Goal: Task Accomplishment & Management: Use online tool/utility

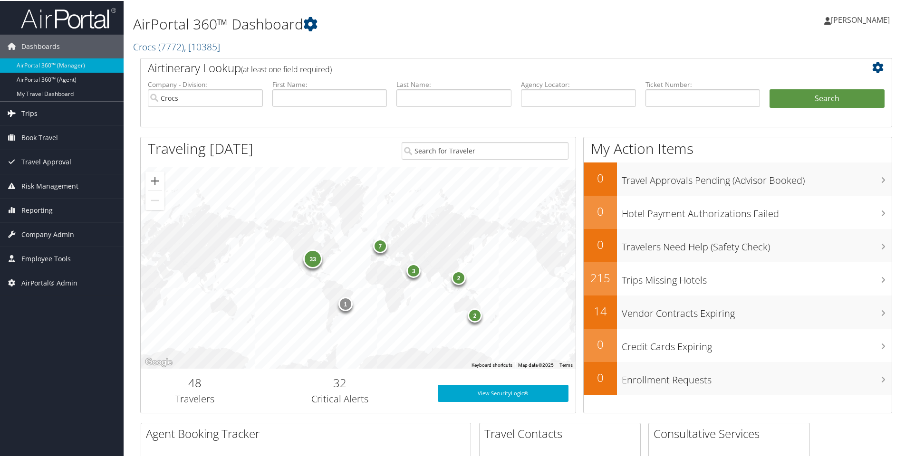
click at [32, 105] on span "Trips" at bounding box center [29, 113] width 16 height 24
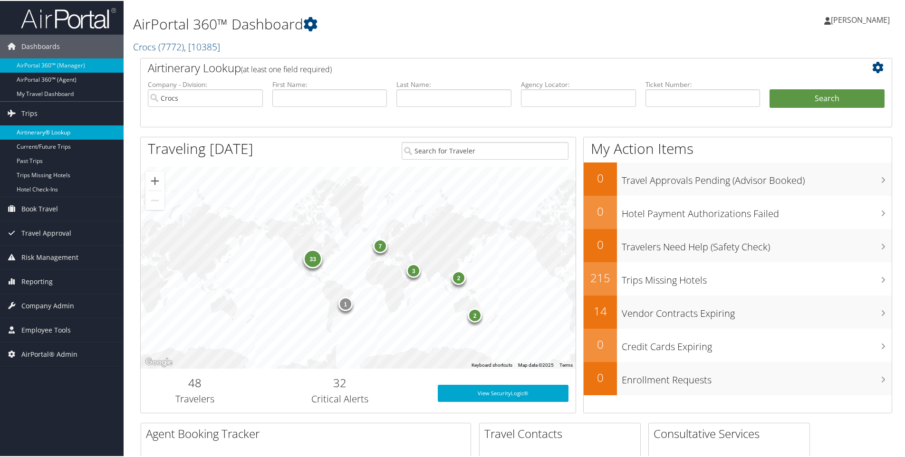
click at [45, 135] on link "Airtinerary® Lookup" at bounding box center [62, 132] width 124 height 14
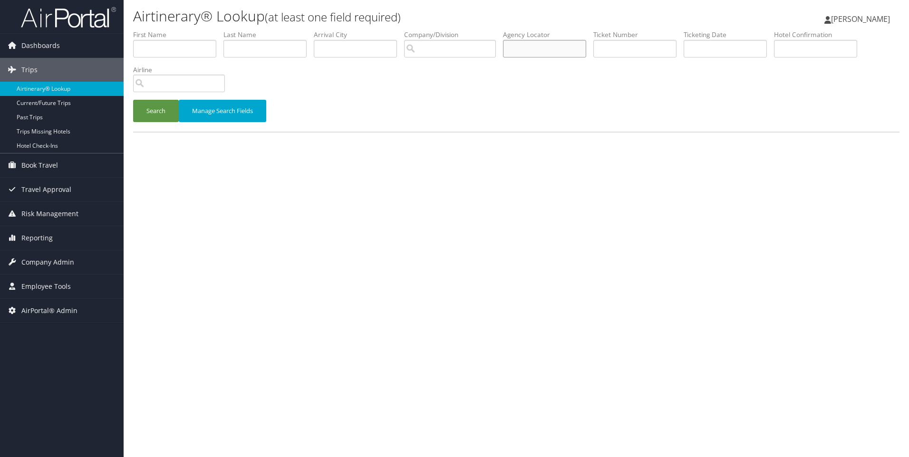
click at [546, 50] on input "text" at bounding box center [544, 49] width 83 height 18
paste input "DBBSNY"
type input "DBBSNY"
click at [133, 100] on button "Search" at bounding box center [156, 111] width 46 height 22
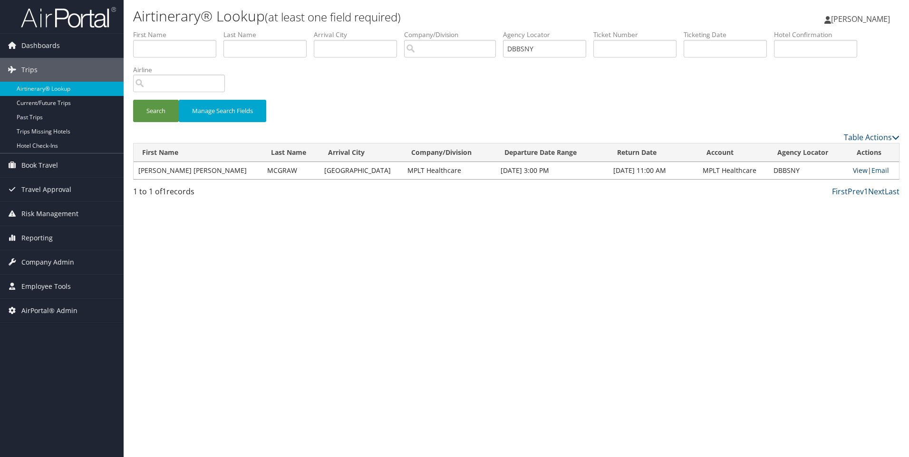
click at [853, 171] on link "View" at bounding box center [860, 170] width 15 height 9
click at [44, 231] on span "Reporting" at bounding box center [36, 238] width 31 height 24
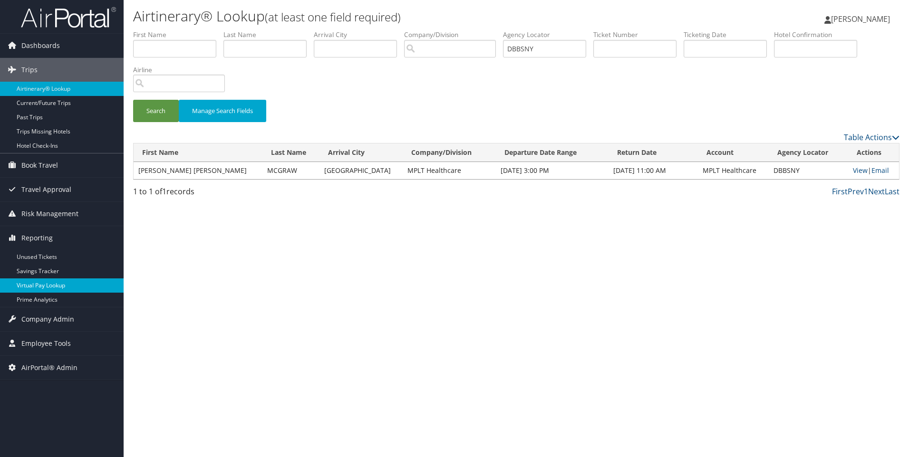
click at [52, 286] on link "Virtual Pay Lookup" at bounding box center [62, 286] width 124 height 14
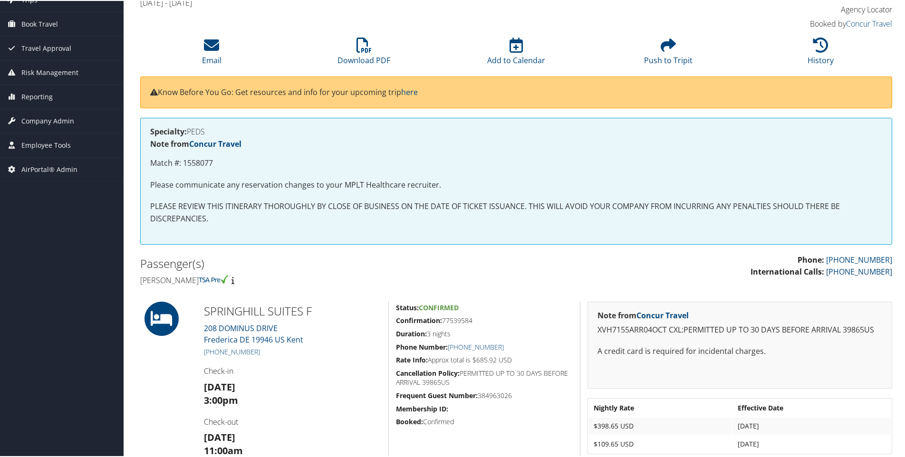
scroll to position [94, 0]
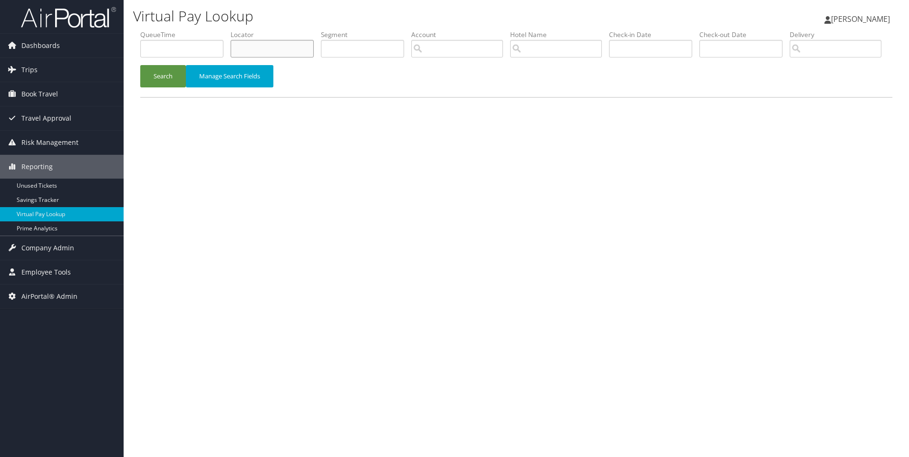
click at [281, 51] on input "text" at bounding box center [272, 49] width 83 height 18
paste input "D6MKK3"
click at [140, 65] on button "Search" at bounding box center [163, 76] width 46 height 22
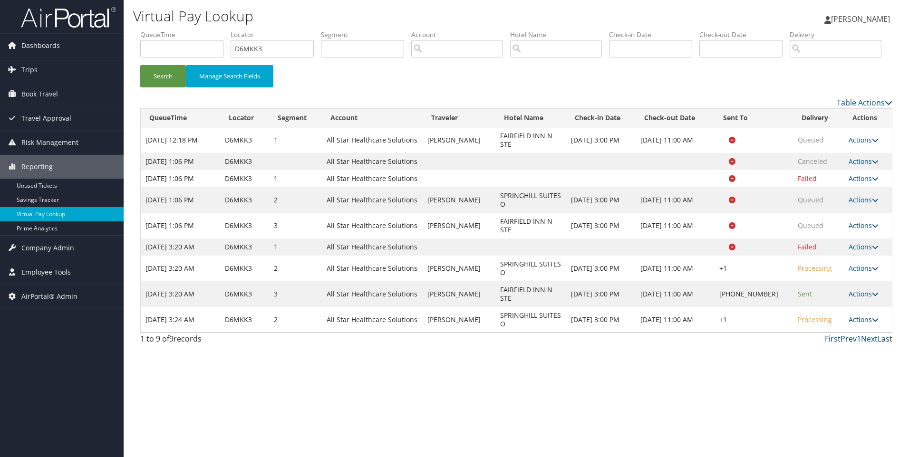
click at [874, 323] on icon at bounding box center [875, 320] width 7 height 7
click at [809, 390] on link "View Itinerary" at bounding box center [832, 382] width 81 height 16
drag, startPoint x: 275, startPoint y: 55, endPoint x: 181, endPoint y: 43, distance: 95.3
click at [185, 30] on ul "QueueTime Locator D6MKK3 Segment Account Traveler Hotel Name Check-in Date Chec…" at bounding box center [516, 30] width 752 height 0
paste input "2K0T4"
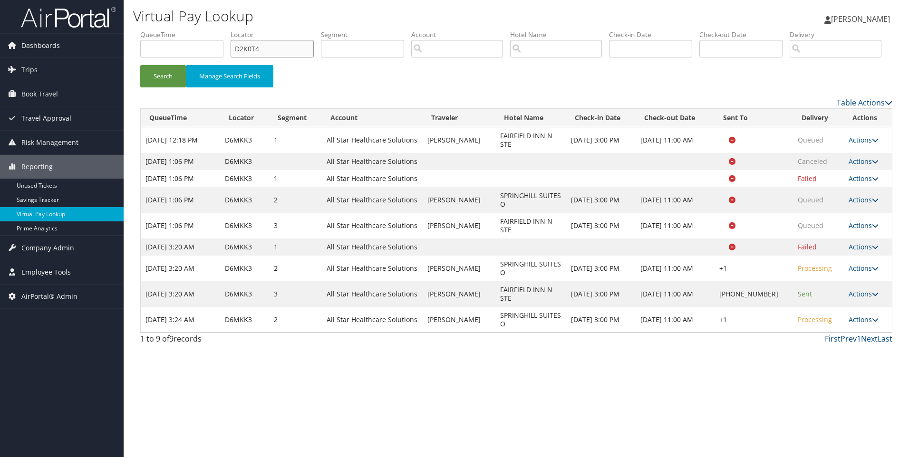
type input "D2K0T4"
click at [140, 65] on button "Search" at bounding box center [163, 76] width 46 height 22
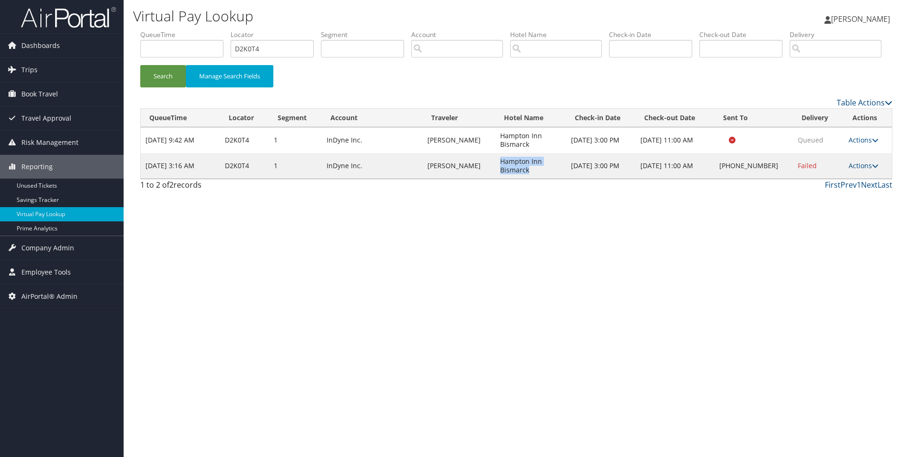
drag, startPoint x: 532, startPoint y: 206, endPoint x: 495, endPoint y: 195, distance: 38.6
click at [495, 179] on td "Hampton Inn Bismarck" at bounding box center [530, 166] width 71 height 26
copy td "Hampton Inn Bismarck"
click at [866, 170] on link "Actions" at bounding box center [863, 165] width 30 height 9
click at [838, 236] on link "View Itinerary" at bounding box center [832, 228] width 81 height 16
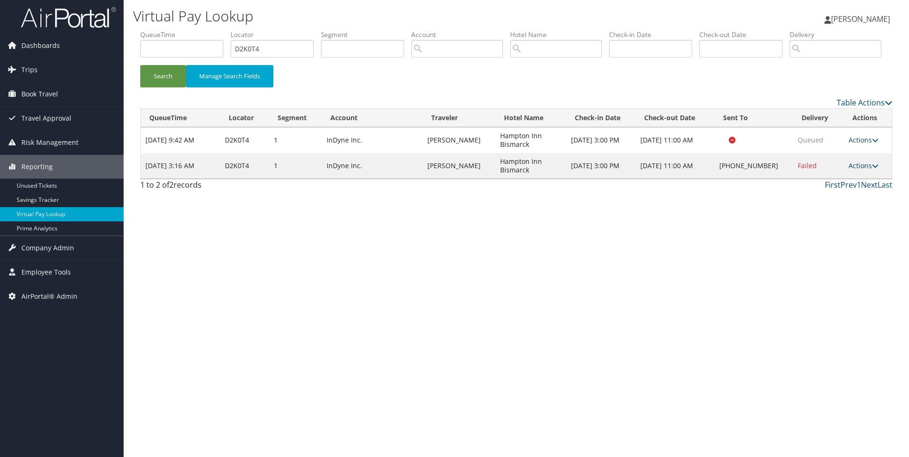
click at [853, 170] on link "Actions" at bounding box center [863, 165] width 30 height 9
click at [821, 188] on link "Resend" at bounding box center [832, 180] width 81 height 16
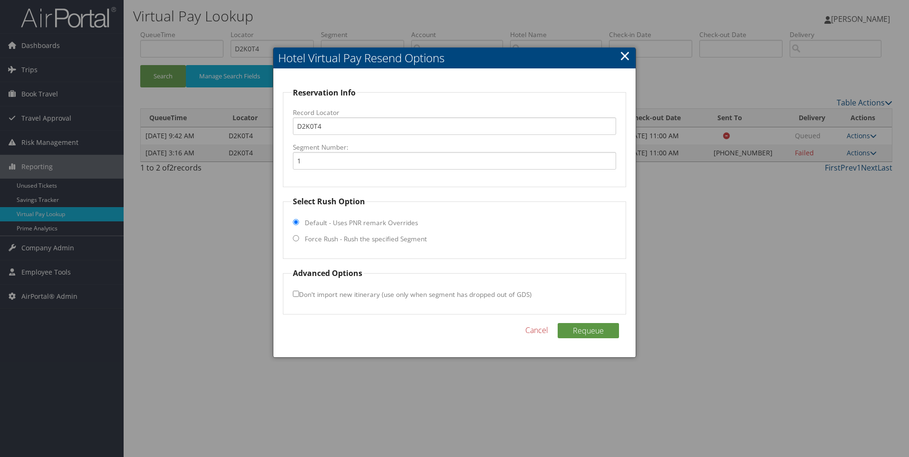
click at [358, 238] on label "Force Rush - Rush the specified Segment" at bounding box center [366, 239] width 122 height 10
click at [299, 238] on input "Force Rush - Rush the specified Segment" at bounding box center [296, 238] width 6 height 6
radio input "true"
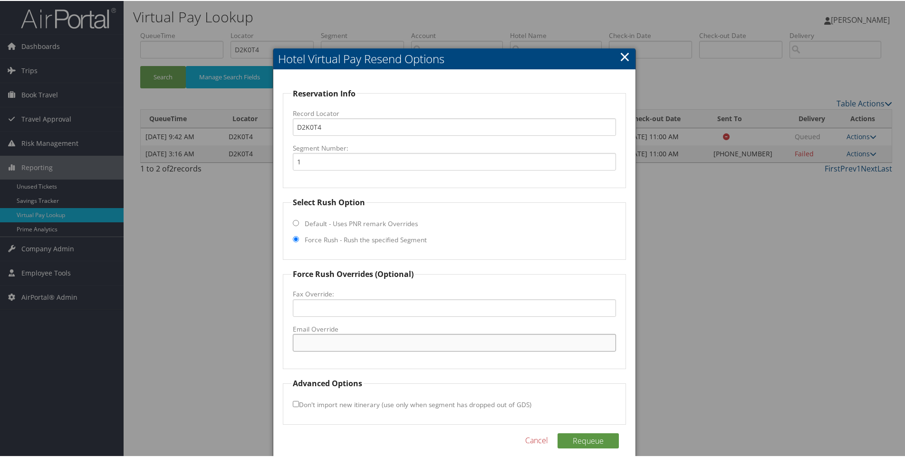
click at [327, 350] on input "Email Override" at bounding box center [455, 342] width 324 height 18
paste input "BISMK_Hampton@hilton.com"
type input "BISMK_Hampton@hilton.com"
click at [582, 441] on button "Requeue" at bounding box center [587, 439] width 61 height 15
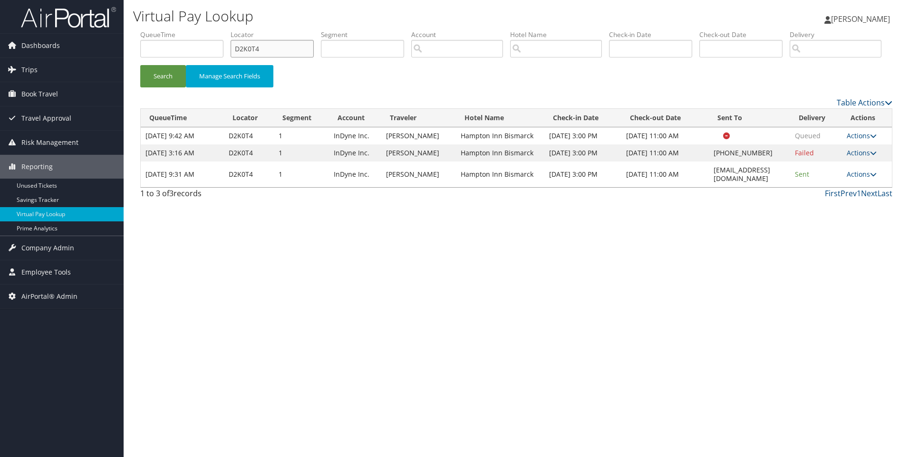
drag, startPoint x: 292, startPoint y: 44, endPoint x: 198, endPoint y: 44, distance: 93.6
click at [198, 30] on ul "QueueTime Locator D2K0T4 Segment Account Traveler Hotel Name Check-in Date Chec…" at bounding box center [516, 30] width 752 height 0
paste input "JX5B"
type input "D2JX5B"
click at [140, 65] on button "Search" at bounding box center [163, 76] width 46 height 22
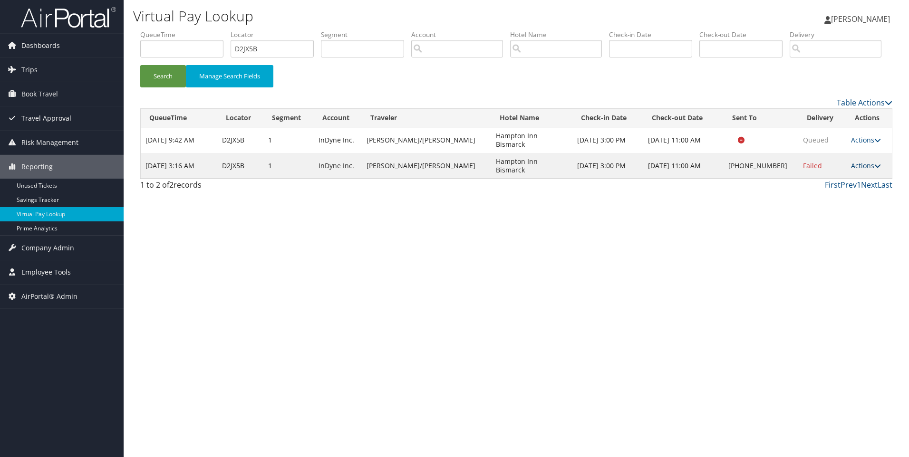
click at [855, 170] on link "Actions" at bounding box center [866, 165] width 30 height 9
click at [816, 175] on link "Resend" at bounding box center [832, 167] width 81 height 16
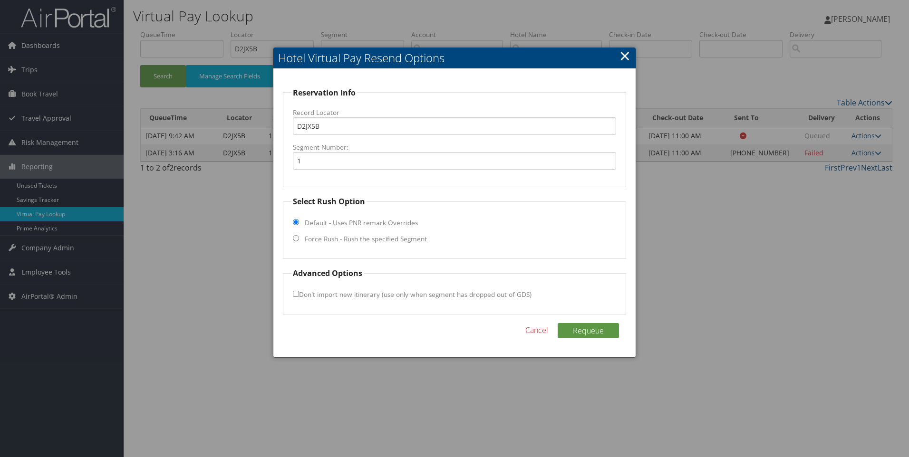
click at [294, 238] on input "Force Rush - Rush the specified Segment" at bounding box center [296, 238] width 6 height 6
radio input "true"
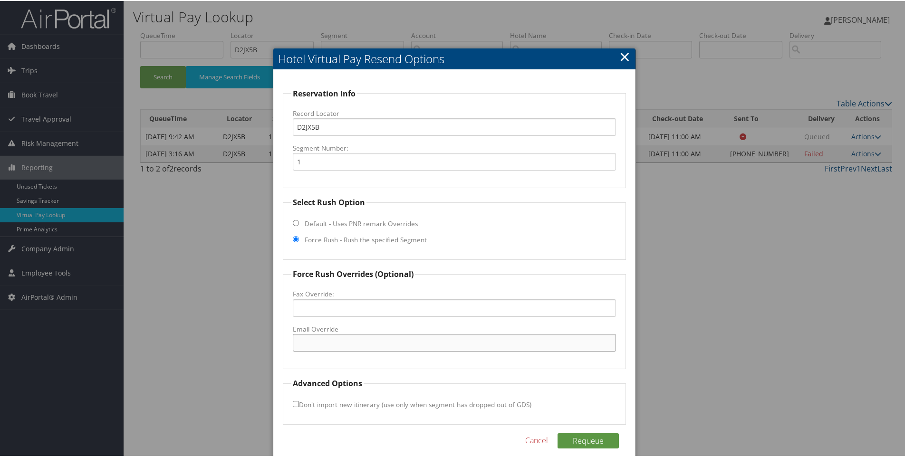
click at [322, 340] on input "Email Override" at bounding box center [455, 342] width 324 height 18
paste input "BISMK_Hampton@hilton.com"
type input "BISMK_Hampton@hilton.com"
click at [579, 441] on button "Requeue" at bounding box center [587, 439] width 61 height 15
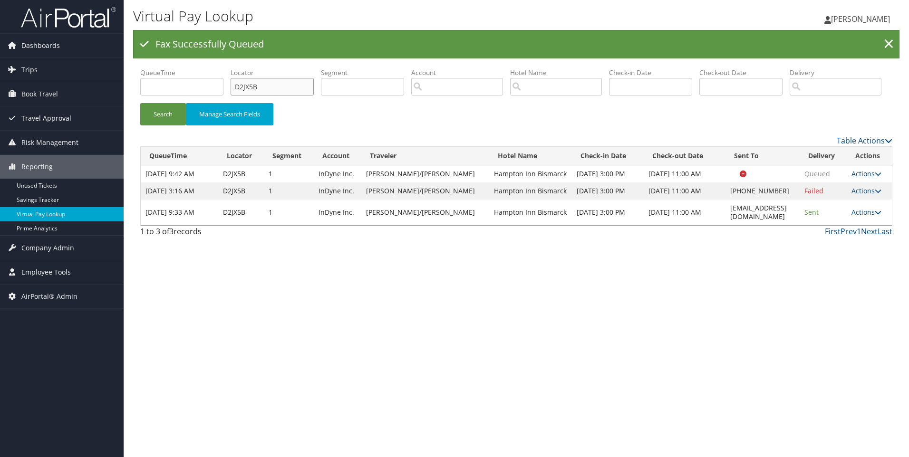
drag, startPoint x: 291, startPoint y: 85, endPoint x: 145, endPoint y: 63, distance: 147.5
click at [153, 68] on ul "QueueTime Locator D2JX5B Segment Account Traveler Hotel Name Check-in Date Chec…" at bounding box center [516, 68] width 752 height 0
paste input "3J2H0"
click at [140, 103] on button "Search" at bounding box center [163, 114] width 46 height 22
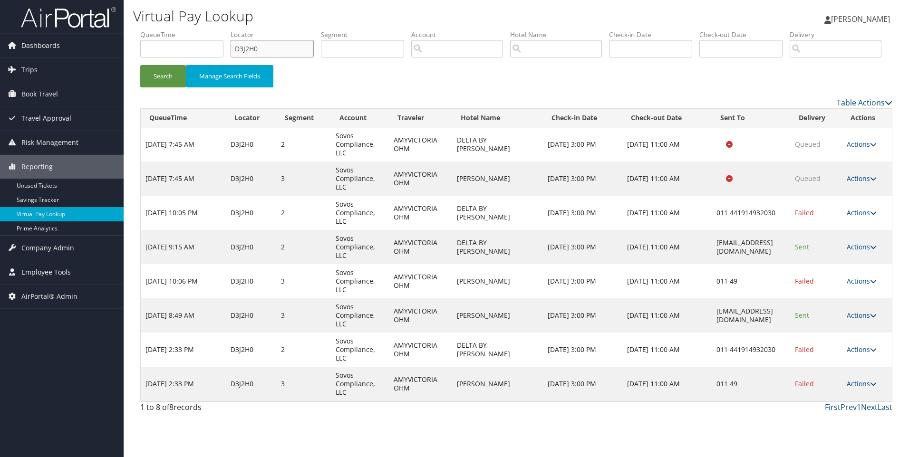
drag, startPoint x: 298, startPoint y: 51, endPoint x: 185, endPoint y: 45, distance: 113.3
click at [185, 30] on ul "QueueTime Locator D3J2H0 Segment Account Traveler Hotel Name Check-in Date Chec…" at bounding box center [516, 30] width 752 height 0
paste input "6P5M2"
type input "D6P5M2"
click at [140, 65] on button "Search" at bounding box center [163, 76] width 46 height 22
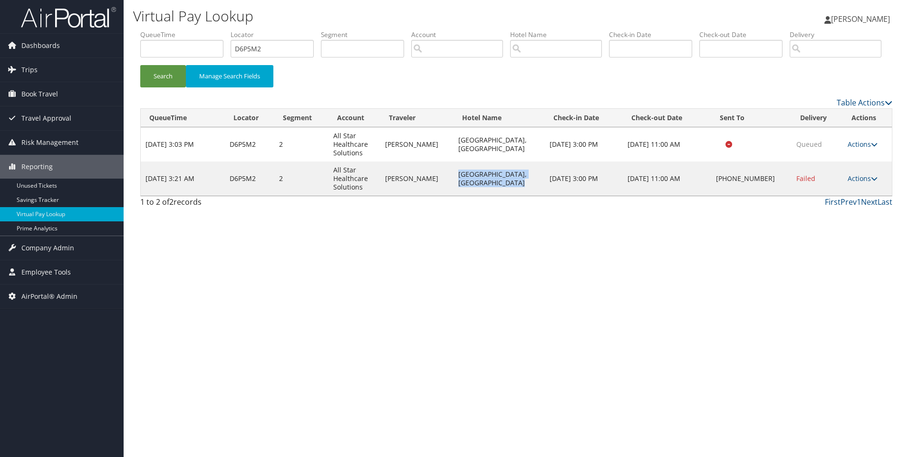
drag, startPoint x: 503, startPoint y: 217, endPoint x: 451, endPoint y: 205, distance: 53.7
click at [453, 196] on td "Hilton Garden Inn Ocala Downtown, Fl" at bounding box center [498, 179] width 91 height 34
copy td "Hilton Garden Inn Ocala Downtown, Fl"
click at [856, 183] on link "Actions" at bounding box center [862, 178] width 30 height 9
click at [838, 201] on link "Resend" at bounding box center [832, 192] width 81 height 16
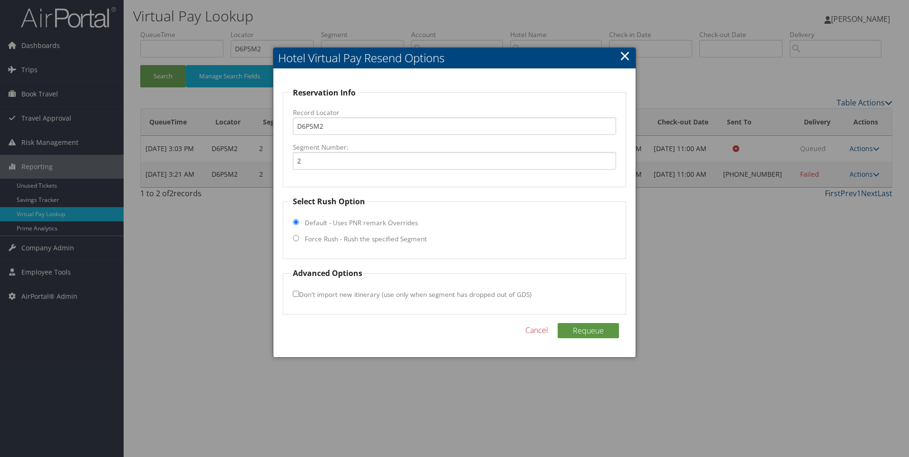
click at [339, 238] on label "Force Rush - Rush the specified Segment" at bounding box center [366, 239] width 122 height 10
click at [299, 238] on input "Force Rush - Rush the specified Segment" at bounding box center [296, 238] width 6 height 6
radio input "true"
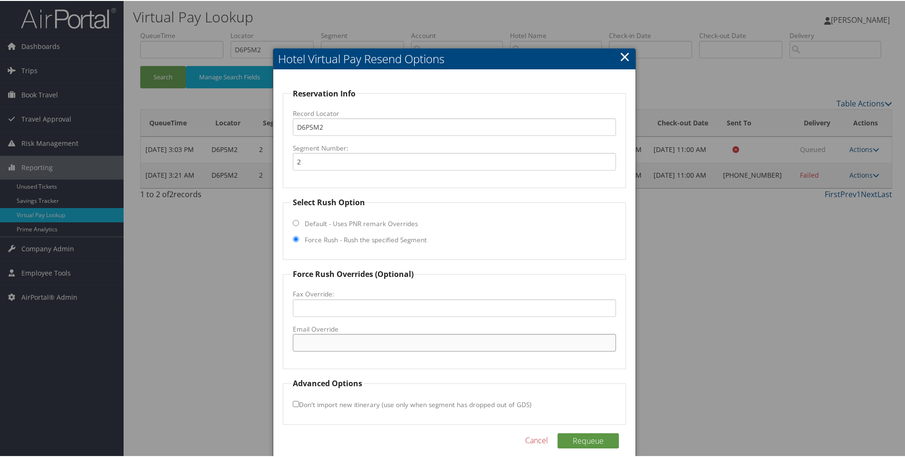
click at [336, 339] on input "Email Override" at bounding box center [455, 342] width 324 height 18
paste input "OCFDT_GM@Hilton.com"
type input "OCFDT_GM@Hilton.com"
click at [581, 448] on div "Requeue Cancel" at bounding box center [455, 444] width 344 height 25
click at [575, 443] on button "Requeue" at bounding box center [587, 439] width 61 height 15
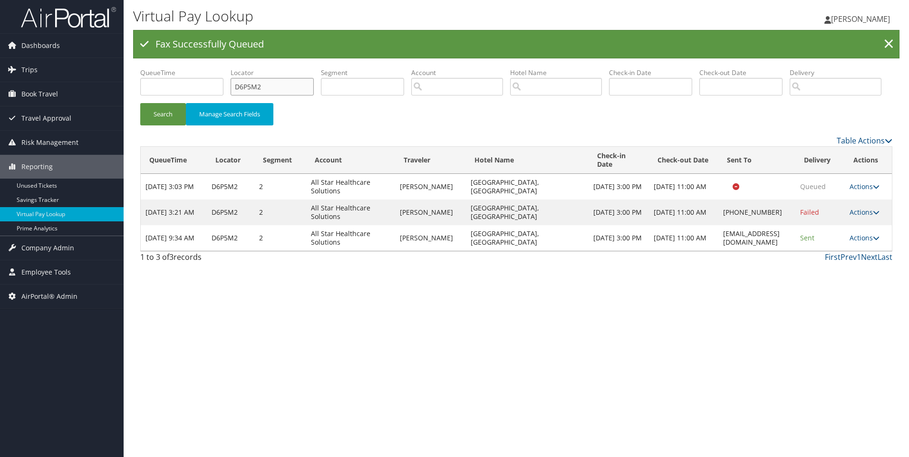
drag, startPoint x: 265, startPoint y: 85, endPoint x: 160, endPoint y: 89, distance: 104.6
click at [160, 68] on ul "QueueTime Locator D6P5M2 Segment Account Traveler Hotel Name Check-in Date Chec…" at bounding box center [516, 68] width 752 height 0
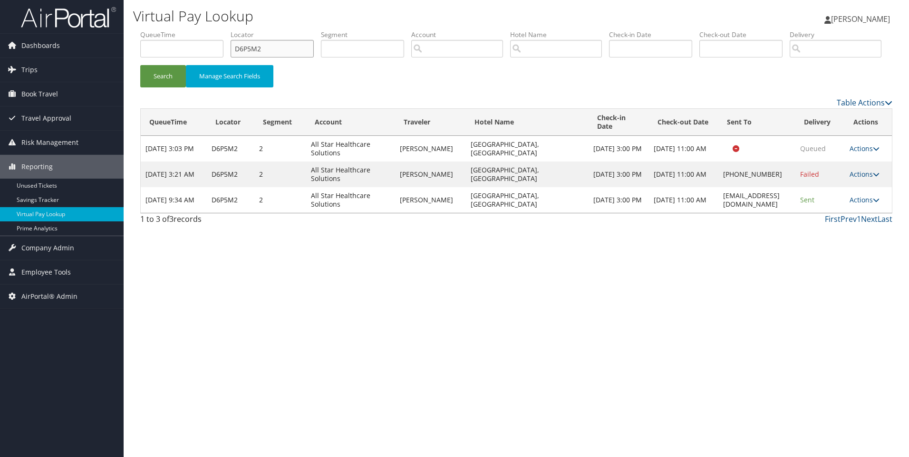
paste input "2YBDK"
click at [140, 65] on button "Search" at bounding box center [163, 76] width 46 height 22
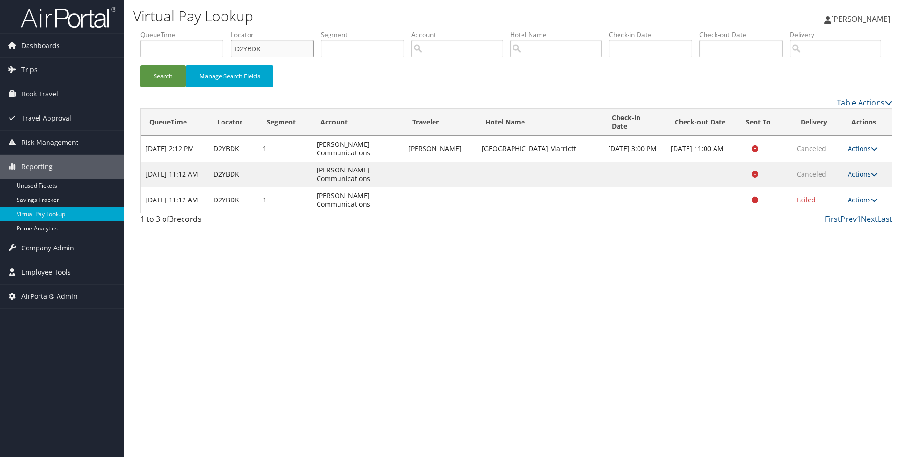
drag, startPoint x: 292, startPoint y: 47, endPoint x: 211, endPoint y: 49, distance: 81.3
click at [211, 30] on ul "QueueTime Locator D2YBDK Segment Account Traveler Hotel Name Check-in Date Chec…" at bounding box center [516, 30] width 752 height 0
paste input "6YBSV"
click at [140, 65] on button "Search" at bounding box center [163, 76] width 46 height 22
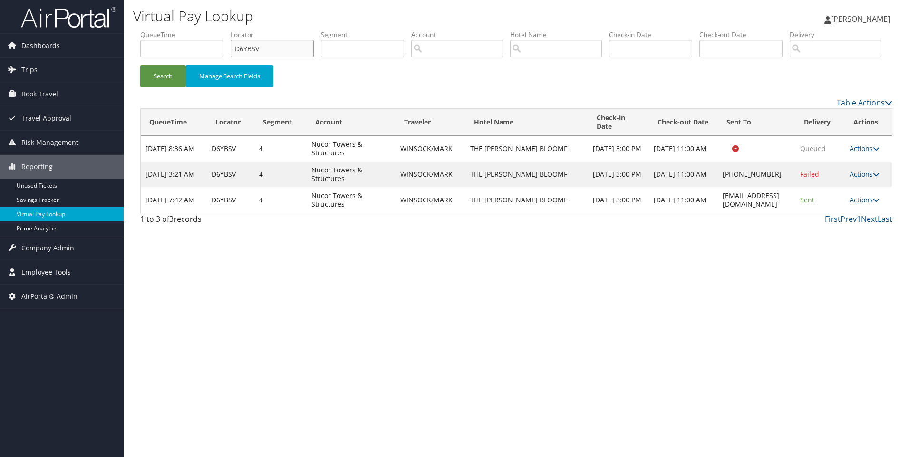
drag, startPoint x: 276, startPoint y: 51, endPoint x: 208, endPoint y: 38, distance: 69.6
click at [208, 30] on ul "QueueTime Locator D6YBSV Segment Account Traveler Hotel Name Check-in Date Chec…" at bounding box center [516, 30] width 752 height 0
paste input "2Y1J8"
click at [140, 65] on button "Search" at bounding box center [163, 76] width 46 height 22
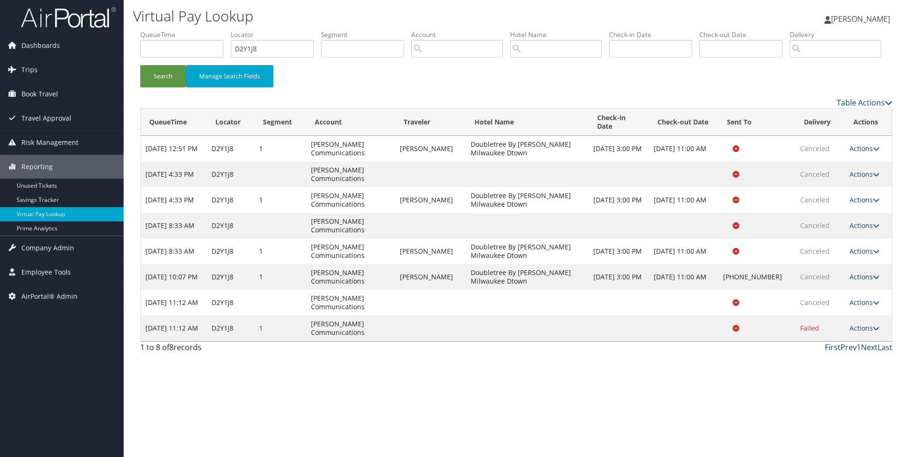
click at [854, 281] on link "Actions" at bounding box center [864, 276] width 30 height 9
click at [828, 323] on link "View Itinerary" at bounding box center [834, 315] width 81 height 16
drag, startPoint x: 278, startPoint y: 53, endPoint x: 215, endPoint y: 51, distance: 62.8
click at [215, 30] on ul "QueueTime Locator D2Y1J8 Segment Account Traveler Hotel Name Check-in Date Chec…" at bounding box center [516, 30] width 752 height 0
paste input "CTYS56"
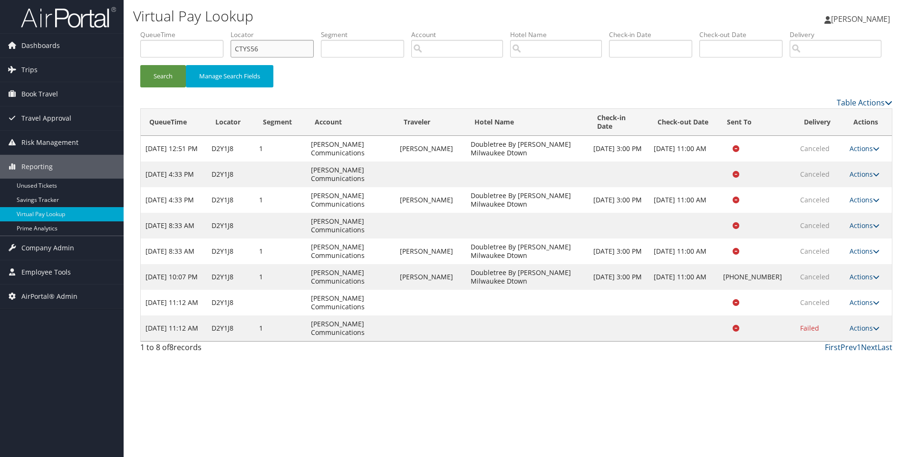
click at [140, 65] on button "Search" at bounding box center [163, 76] width 46 height 22
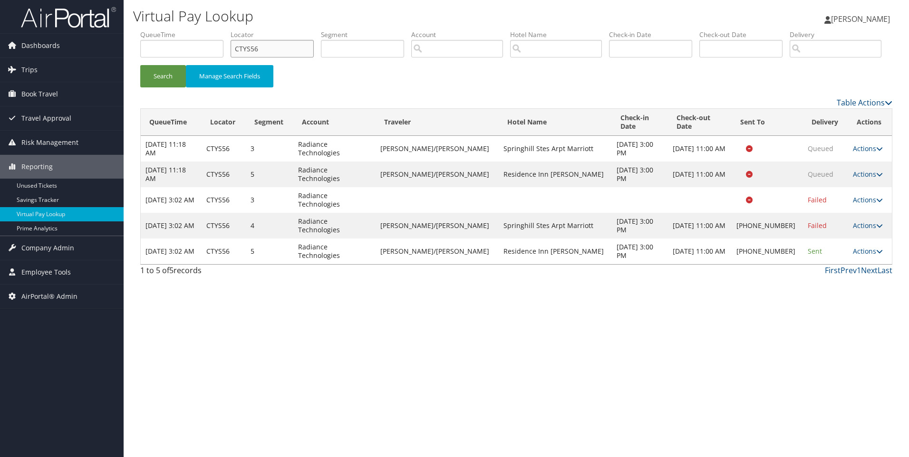
drag, startPoint x: 277, startPoint y: 48, endPoint x: 197, endPoint y: 43, distance: 80.0
click at [197, 30] on ul "QueueTime Locator CTYS56 Segment Account Traveler Hotel Name Check-in Date Chec…" at bounding box center [516, 30] width 752 height 0
paste input "D6NHRD"
type input "D6NHRD"
click at [140, 65] on button "Search" at bounding box center [163, 76] width 46 height 22
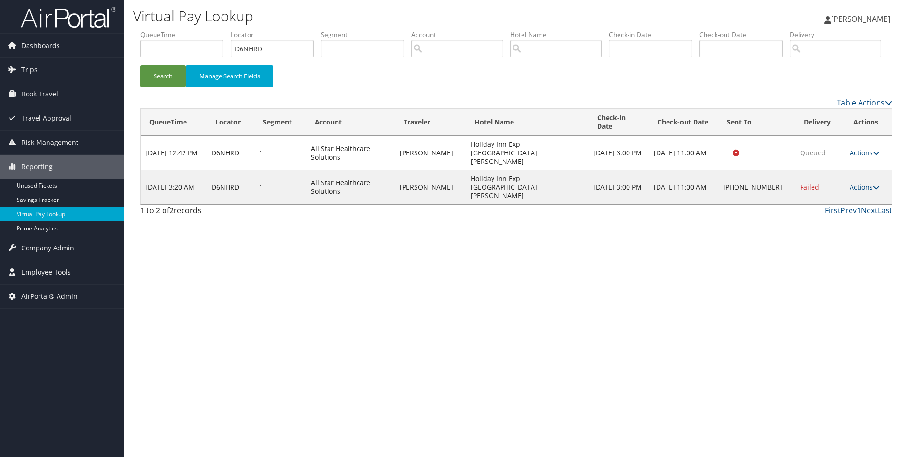
drag, startPoint x: 494, startPoint y: 200, endPoint x: 449, endPoint y: 202, distance: 44.7
click at [449, 202] on tr "Sep 5, 2025 3:20 AM D6NHRD 1 All Star Healthcare Solutions ADEOLA ATILADE Holid…" at bounding box center [516, 187] width 751 height 34
copy tr "Holiday Inn Exp Ste Livingston"
click at [862, 192] on link "Actions" at bounding box center [864, 187] width 30 height 9
click at [832, 188] on link "Resend" at bounding box center [834, 180] width 81 height 16
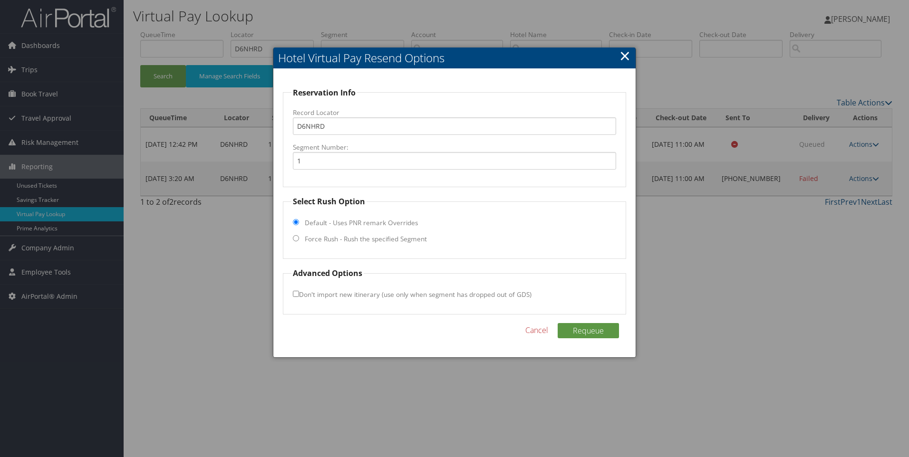
click at [298, 238] on input "Force Rush - Rush the specified Segment" at bounding box center [296, 238] width 6 height 6
radio input "true"
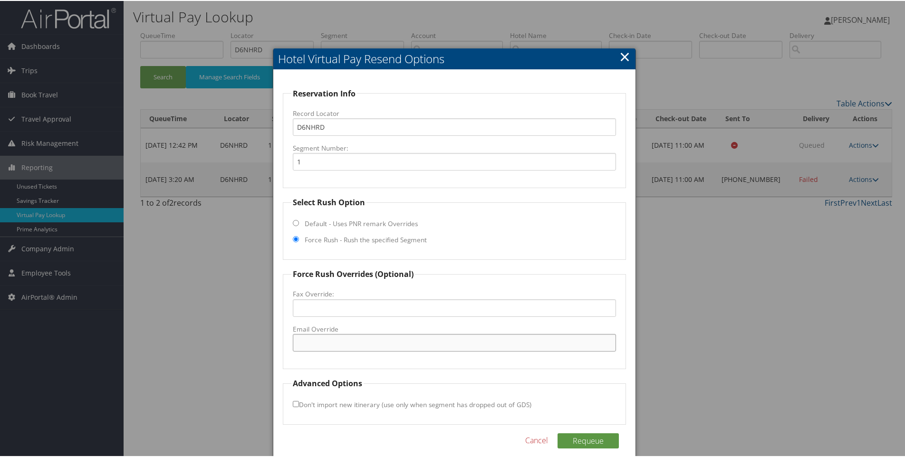
click at [313, 337] on input "Email Override" at bounding box center [455, 342] width 324 height 18
paste input "hielivingstontexas@gmail.com"
type input "hielivingstontexas@gmail.com"
click at [580, 444] on button "Requeue" at bounding box center [587, 439] width 61 height 15
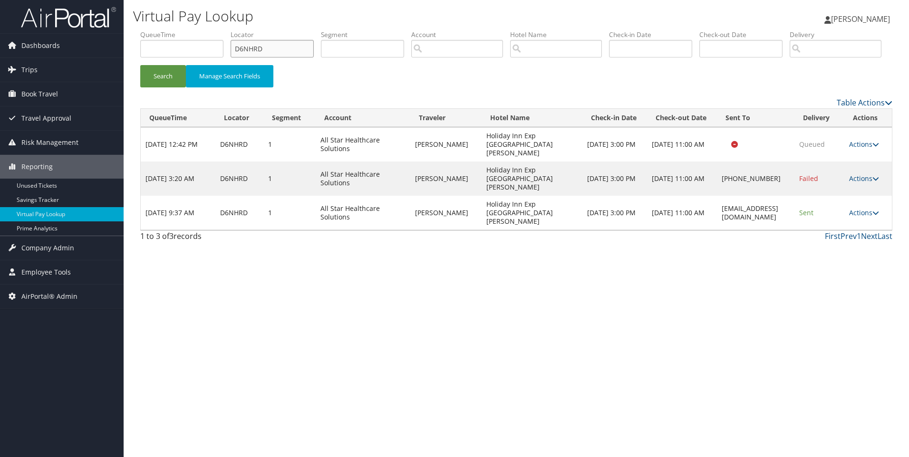
drag, startPoint x: 283, startPoint y: 45, endPoint x: 200, endPoint y: 35, distance: 83.4
click at [200, 30] on ul "QueueTime Locator D6NHRD Segment Account Traveler Hotel Name Check-in Date Chec…" at bounding box center [516, 30] width 752 height 0
paste input "9PJ9W"
type input "D9PJ9W"
click at [140, 65] on button "Search" at bounding box center [163, 76] width 46 height 22
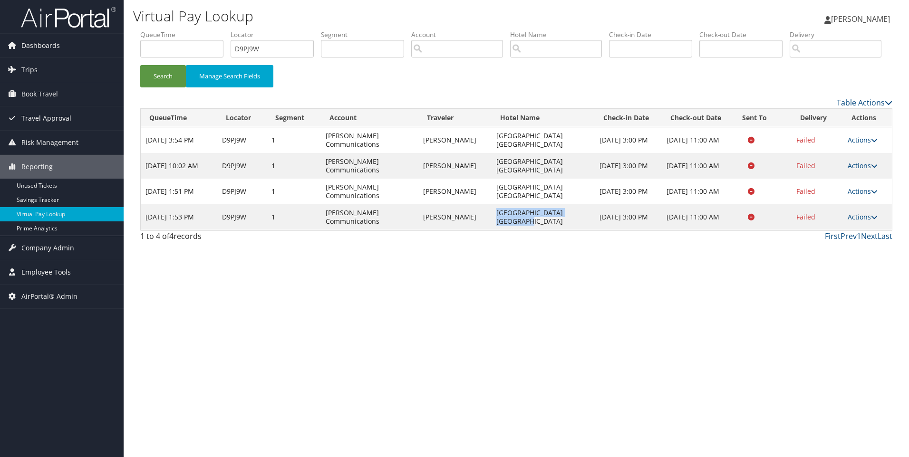
drag, startPoint x: 557, startPoint y: 254, endPoint x: 478, endPoint y: 257, distance: 79.9
click at [478, 230] on tr "Sep 4, 2025 1:53 PM D9PJ9W 1 Sorenson Communications MELVIN DENHAM Hampton Inn …" at bounding box center [516, 217] width 751 height 26
copy tr "Hampton Inn Stes Springdale"
click at [861, 230] on td "Actions Resend Logs View Itinerary" at bounding box center [867, 217] width 49 height 26
click at [857, 221] on link "Actions" at bounding box center [862, 216] width 30 height 9
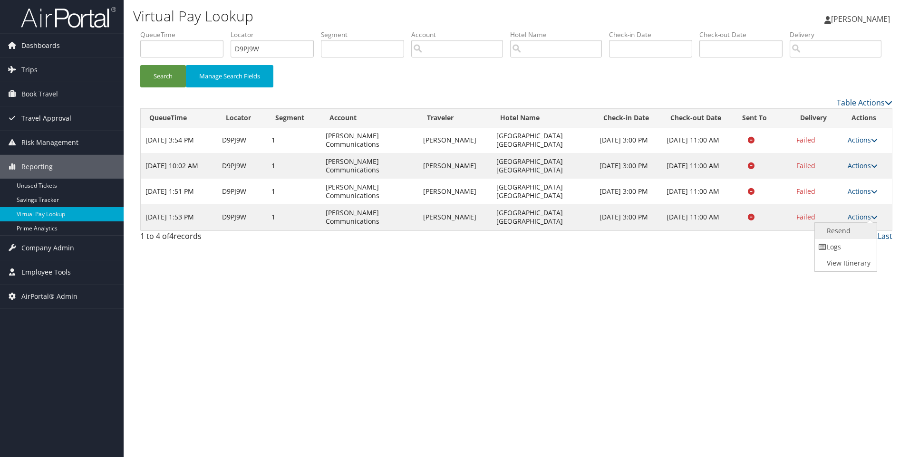
click at [846, 239] on link "Resend" at bounding box center [845, 231] width 60 height 16
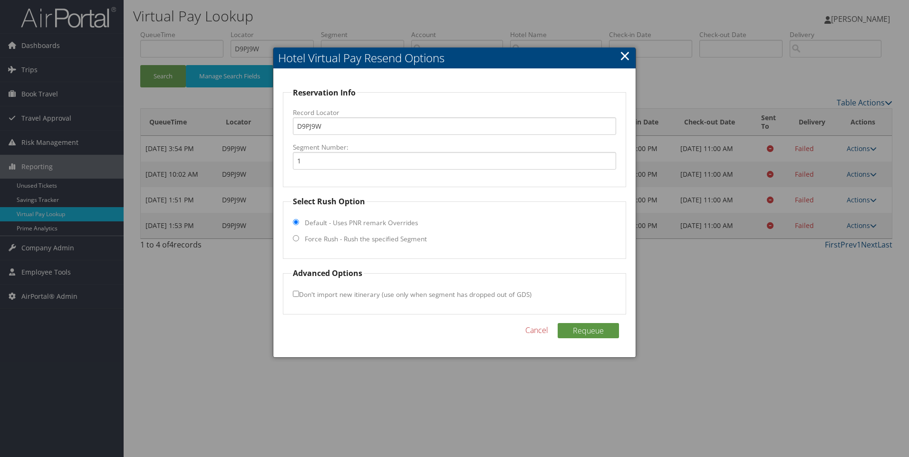
click at [389, 240] on label "Force Rush - Rush the specified Segment" at bounding box center [366, 239] width 122 height 10
click at [299, 240] on input "Force Rush - Rush the specified Segment" at bounding box center [296, 238] width 6 height 6
radio input "true"
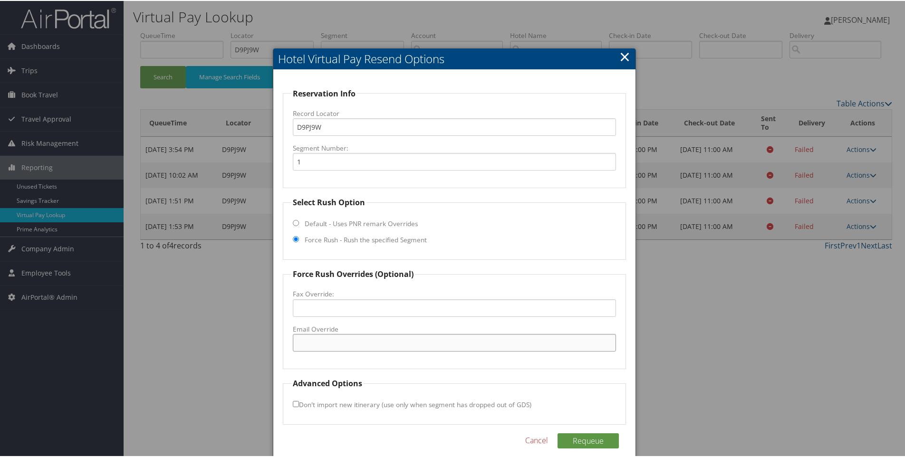
click at [329, 338] on input "Email Override" at bounding box center [455, 342] width 324 height 18
paste input "SGUZI_hampton_suites@hilton.com"
type input "SGUZI_hampton_suites@hilton.com"
click at [605, 446] on button "Requeue" at bounding box center [587, 439] width 61 height 15
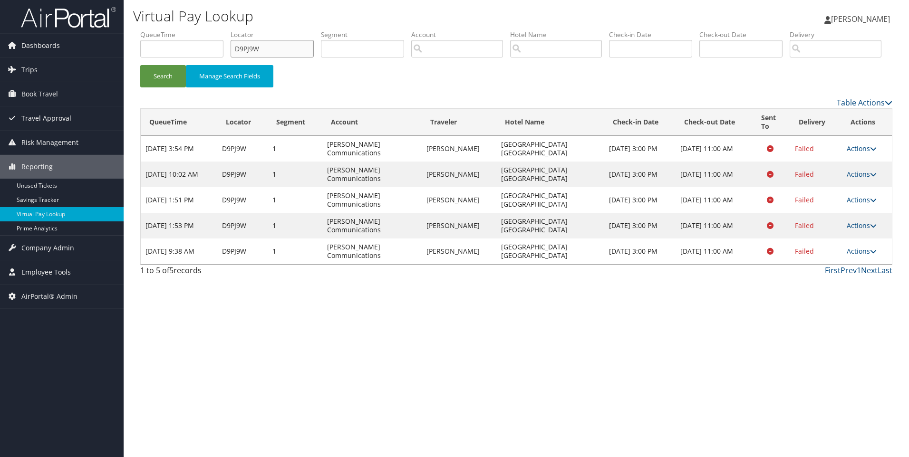
drag, startPoint x: 282, startPoint y: 51, endPoint x: 188, endPoint y: 48, distance: 94.6
click at [188, 30] on ul "QueueTime Locator D9PJ9W Segment Account Traveler Hotel Name Check-in Date Chec…" at bounding box center [516, 30] width 752 height 0
paste input "B2CVV"
click at [140, 65] on button "Search" at bounding box center [163, 76] width 46 height 22
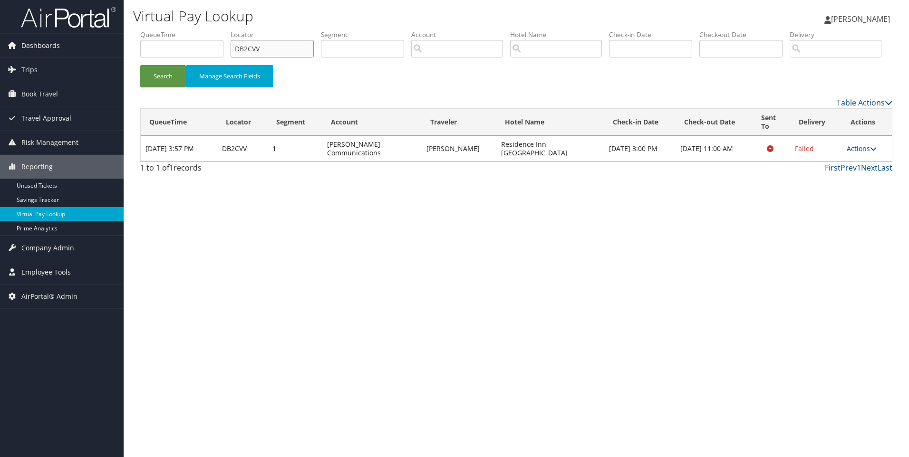
drag, startPoint x: 288, startPoint y: 49, endPoint x: 165, endPoint y: 58, distance: 122.5
click at [165, 30] on ul "QueueTime Locator DB2CVV Segment Account Traveler Hotel Name Check-in Date Chec…" at bounding box center [516, 30] width 752 height 0
paste input "9PB3R"
click at [140, 65] on button "Search" at bounding box center [163, 76] width 46 height 22
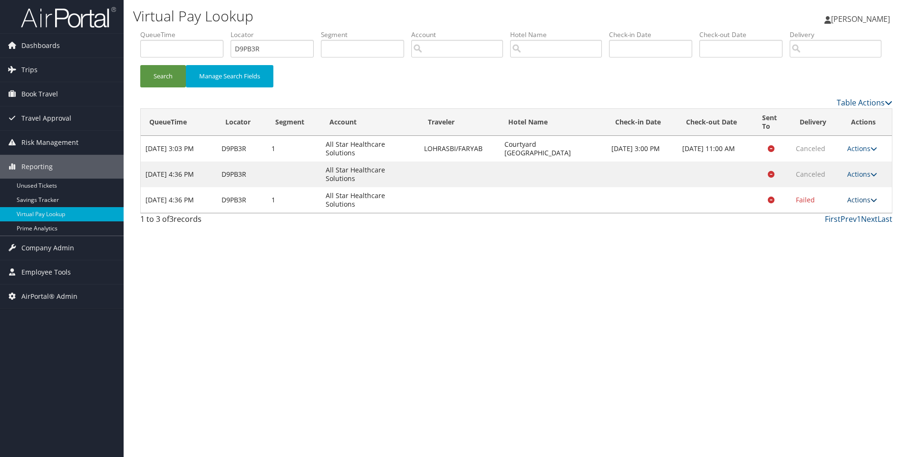
click at [868, 204] on link "Actions" at bounding box center [862, 199] width 30 height 9
click at [845, 241] on link "View Itinerary" at bounding box center [845, 233] width 60 height 16
drag, startPoint x: 267, startPoint y: 49, endPoint x: 160, endPoint y: 51, distance: 107.0
click at [160, 30] on ul "QueueTime Locator D9PB3R Segment Account Traveler Hotel Name Check-in Date Chec…" at bounding box center [516, 30] width 752 height 0
paste input "B3DKG"
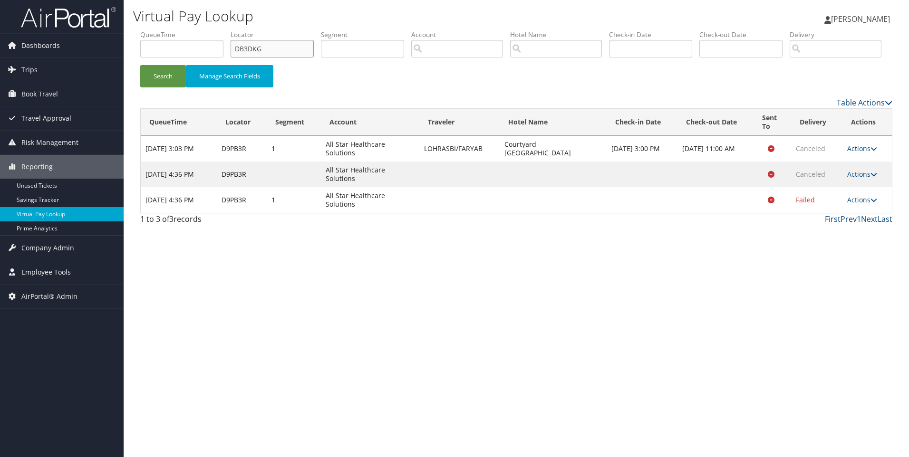
click at [140, 65] on button "Search" at bounding box center [163, 76] width 46 height 22
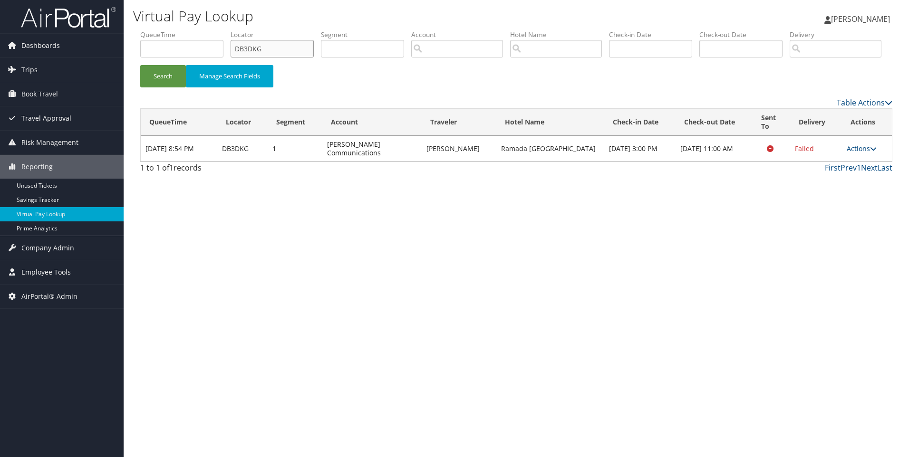
drag, startPoint x: 306, startPoint y: 48, endPoint x: 178, endPoint y: 34, distance: 128.7
click at [178, 30] on ul "QueueTime Locator DB3DKG Segment Account Traveler Hotel Name Check-in Date Chec…" at bounding box center [516, 30] width 752 height 0
paste input "2L88"
type input "D2L88G"
click at [140, 65] on button "Search" at bounding box center [163, 76] width 46 height 22
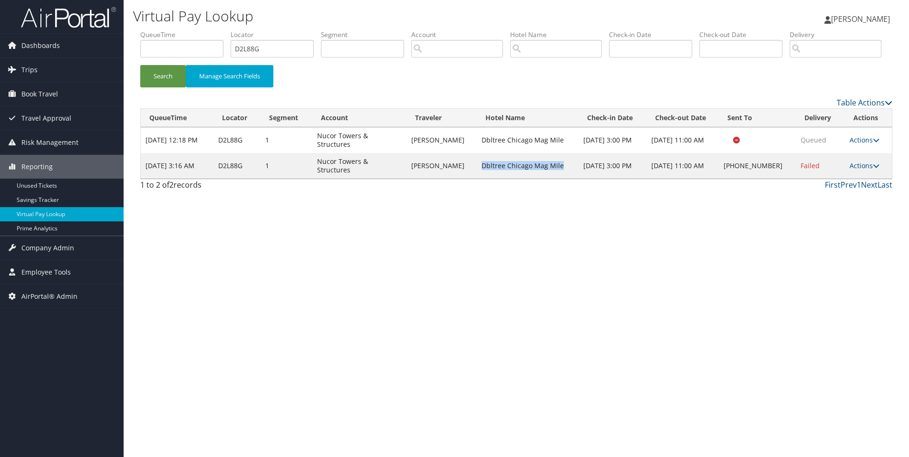
drag, startPoint x: 575, startPoint y: 209, endPoint x: 485, endPoint y: 212, distance: 89.9
click at [485, 179] on tr "Sep 5, 2025 3:16 AM D2L88G 1 Nucor Towers & Structures JEFFREY JONES Dbltree Ch…" at bounding box center [516, 166] width 751 height 26
copy tr "Dbltree Chicago Mag Mile"
click at [856, 170] on link "Actions" at bounding box center [864, 165] width 30 height 9
click at [837, 196] on link "Resend" at bounding box center [833, 188] width 81 height 16
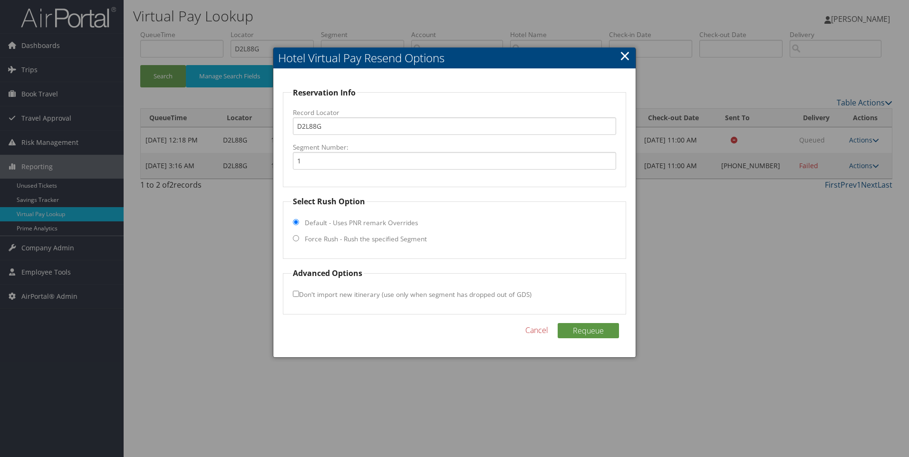
click at [391, 243] on label "Force Rush - Rush the specified Segment" at bounding box center [366, 239] width 122 height 10
click at [299, 241] on input "Force Rush - Rush the specified Segment" at bounding box center [296, 238] width 6 height 6
radio input "true"
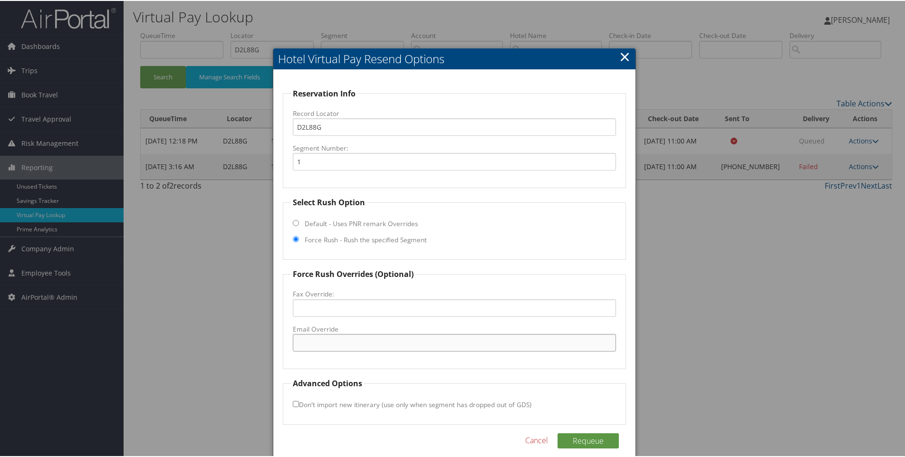
click at [330, 347] on input "Email Override" at bounding box center [455, 342] width 324 height 18
paste input "CHIMM_FO@hilton.com"
type input "CHIMM_FO@hilton.com"
click at [605, 438] on button "Requeue" at bounding box center [587, 439] width 61 height 15
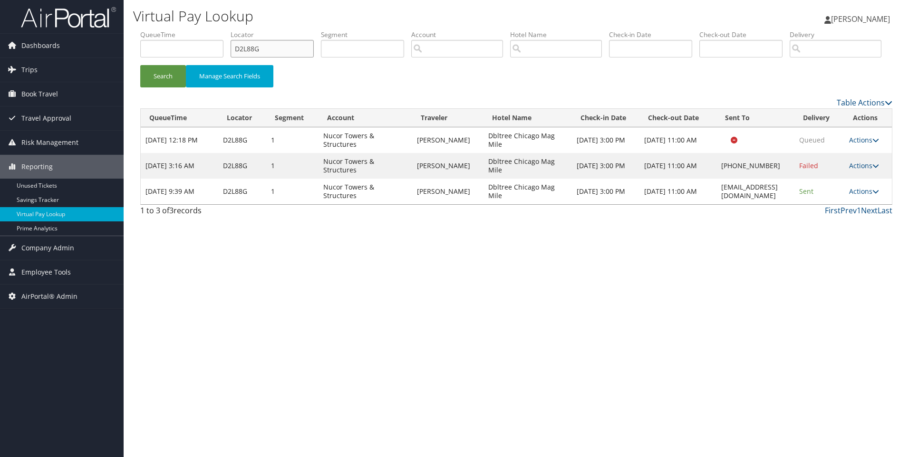
drag, startPoint x: 305, startPoint y: 46, endPoint x: 201, endPoint y: 58, distance: 105.2
click at [201, 30] on ul "QueueTime Locator D2L88G Segment Account Traveler Hotel Name Check-in Date Chec…" at bounding box center [516, 30] width 752 height 0
paste input "CYKJXW"
type input "CYKJXW"
click at [140, 65] on button "Search" at bounding box center [163, 76] width 46 height 22
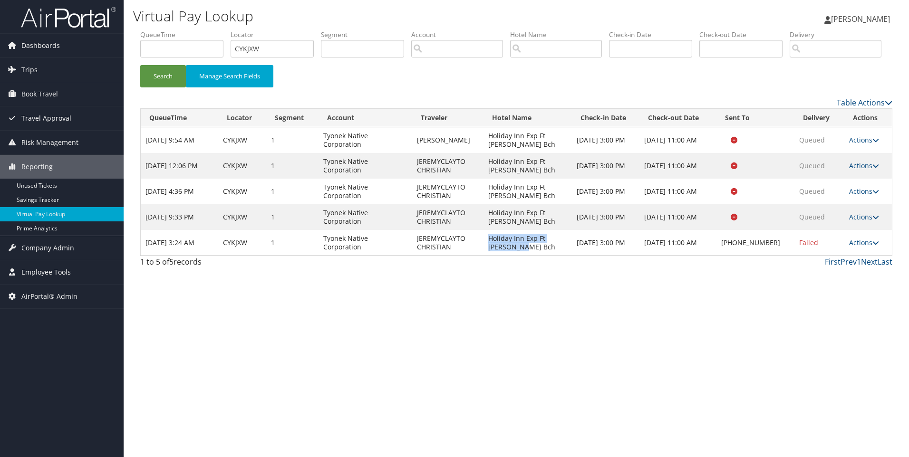
drag, startPoint x: 519, startPoint y: 284, endPoint x: 494, endPoint y: 273, distance: 27.5
click at [494, 256] on td "Holiday Inn Exp Ft Walton Bch" at bounding box center [527, 243] width 88 height 26
copy td "Holiday Inn Exp Ft Walton Bch"
click at [859, 247] on link "Actions" at bounding box center [864, 242] width 30 height 9
click at [821, 265] on link "Resend" at bounding box center [834, 257] width 81 height 16
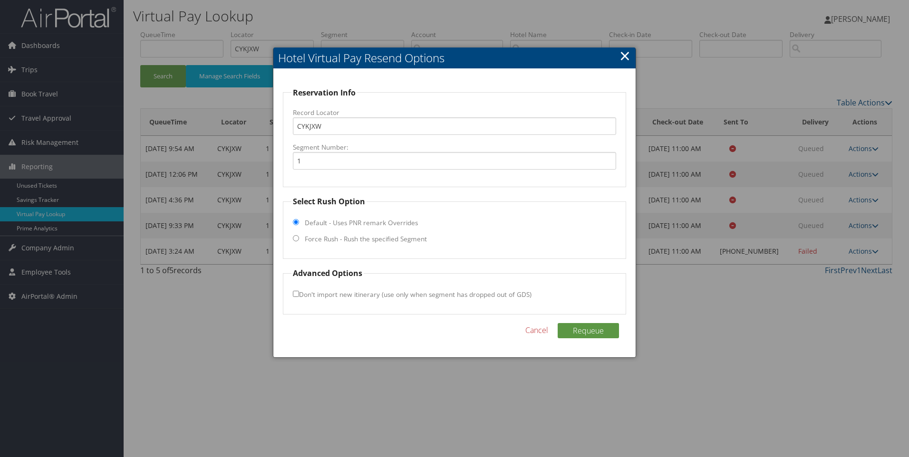
click at [371, 240] on label "Force Rush - Rush the specified Segment" at bounding box center [366, 239] width 122 height 10
click at [299, 240] on input "Force Rush - Rush the specified Segment" at bounding box center [296, 238] width 6 height 6
radio input "true"
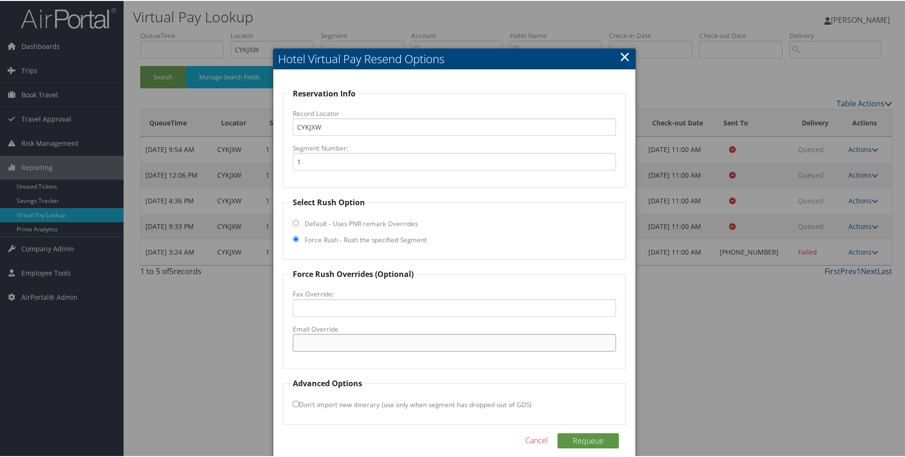
click at [336, 339] on input "Email Override" at bounding box center [455, 342] width 324 height 18
paste input "gm@expressfwbc.com"
type input "gm@expressfwbc.com"
click at [604, 443] on button "Requeue" at bounding box center [587, 439] width 61 height 15
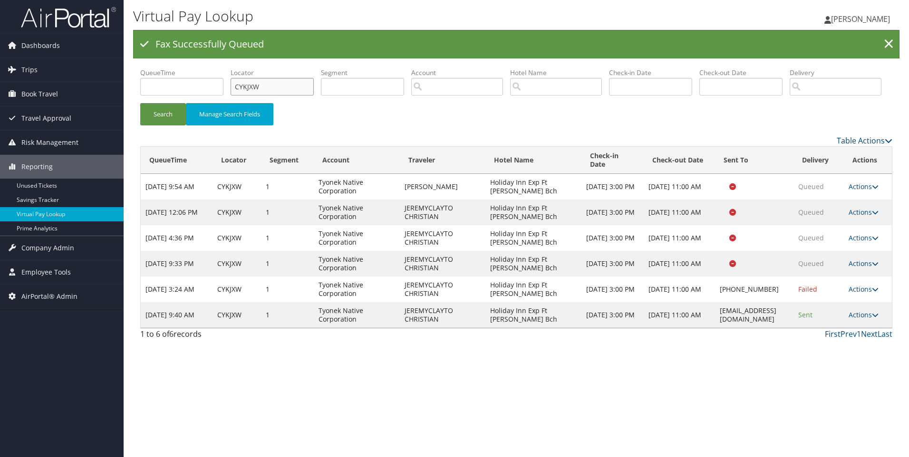
drag, startPoint x: 280, startPoint y: 90, endPoint x: 224, endPoint y: 94, distance: 56.7
click at [224, 68] on ul "QueueTime Locator CYKJXW Segment Account Traveler Hotel Name Check-in Date Chec…" at bounding box center [516, 68] width 752 height 0
paste input "D83YRQ"
type input "D83YRQ"
click at [140, 103] on button "Search" at bounding box center [163, 114] width 46 height 22
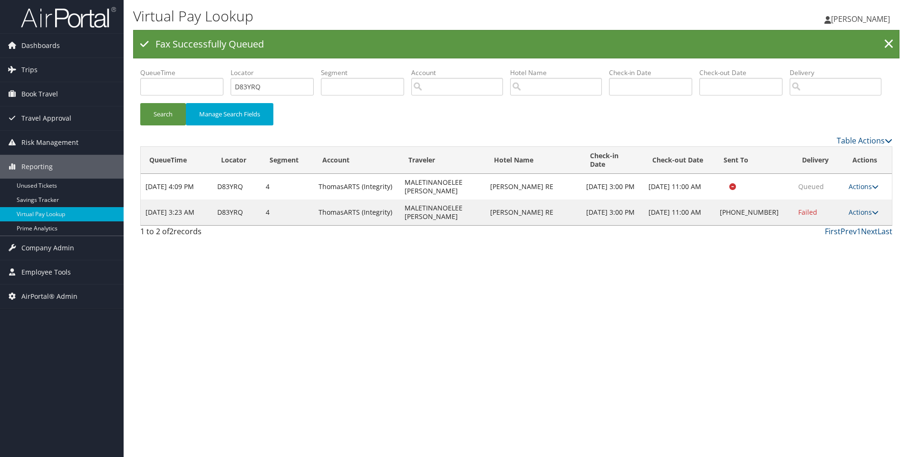
drag, startPoint x: 584, startPoint y: 238, endPoint x: 500, endPoint y: 240, distance: 84.2
click at [500, 225] on td "[PERSON_NAME] RE" at bounding box center [533, 213] width 96 height 26
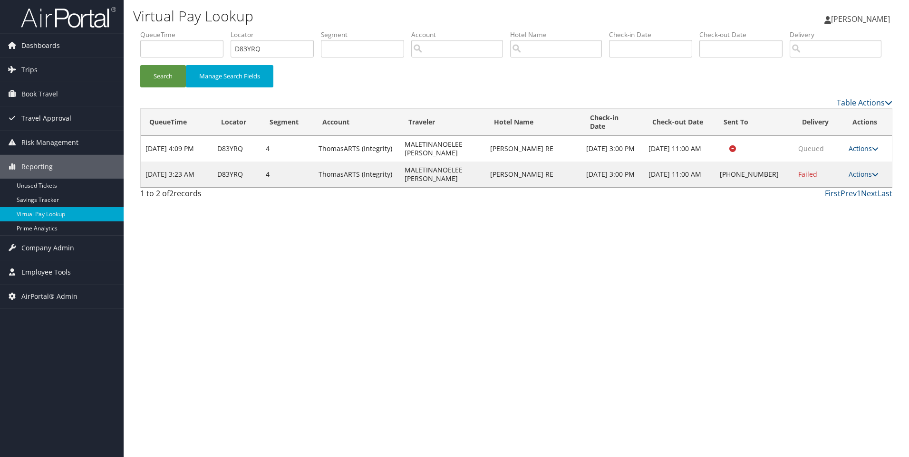
copy td "[PERSON_NAME] RE"
click at [866, 187] on td "Actions Resend Logs Delivery Information View Itinerary" at bounding box center [868, 175] width 48 height 26
click at [859, 179] on link "Actions" at bounding box center [863, 174] width 30 height 9
click at [830, 236] on link "View Itinerary" at bounding box center [834, 228] width 81 height 16
click at [853, 179] on link "Actions" at bounding box center [863, 174] width 30 height 9
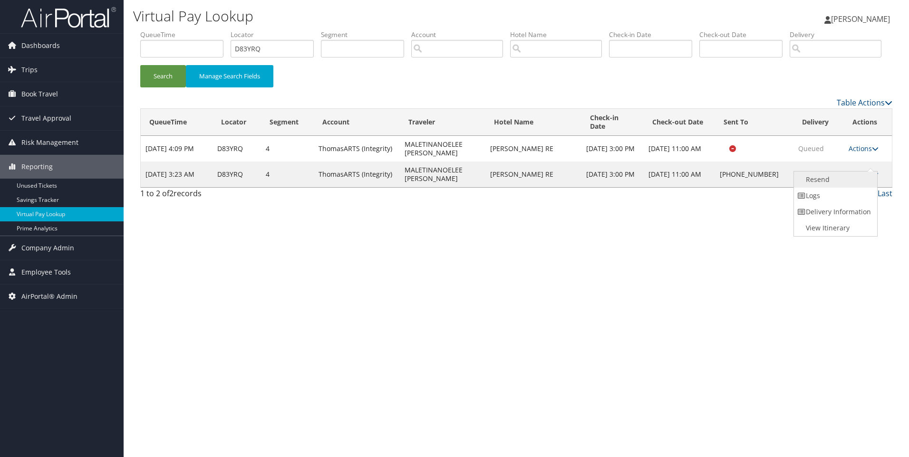
click at [817, 188] on link "Resend" at bounding box center [834, 180] width 81 height 16
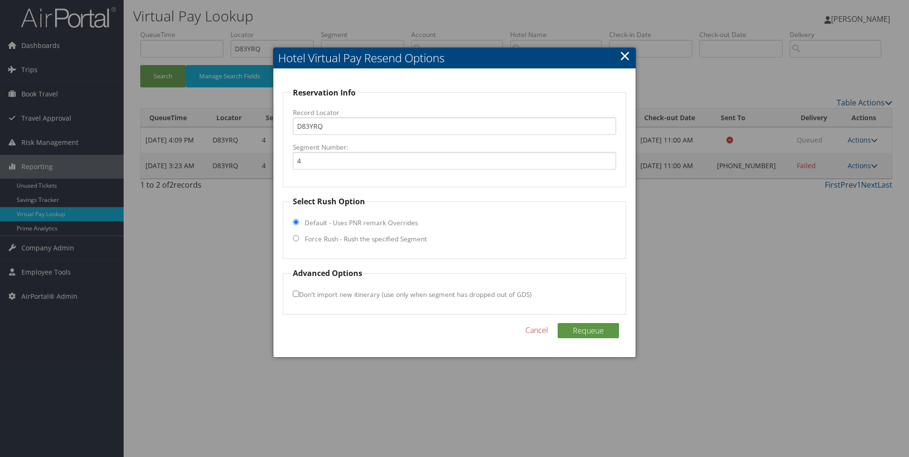
click at [296, 239] on input "Force Rush - Rush the specified Segment" at bounding box center [296, 238] width 6 height 6
radio input "true"
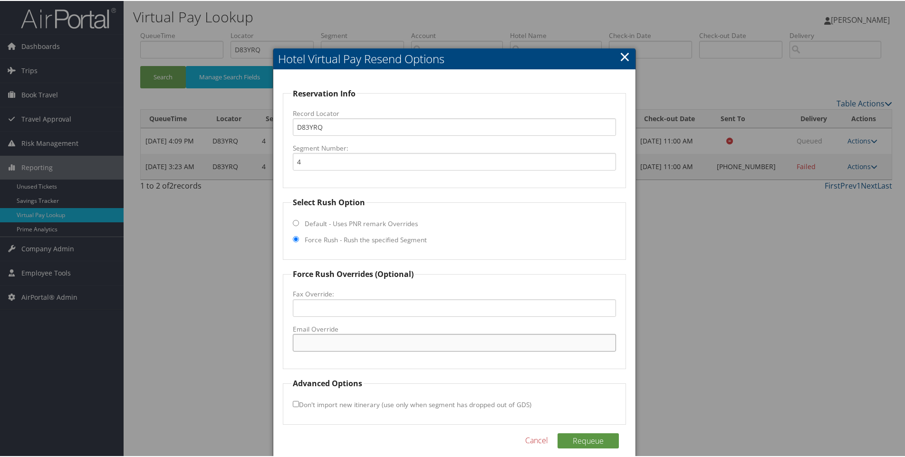
click at [339, 343] on input "Email Override" at bounding box center [455, 342] width 324 height 18
paste input ""info@aderoscottsdale.com" <info@aderoscottsdale.com>"
click at [339, 343] on input ""info@aderoscottsdale.com" <info@aderoscottsdale.com>" at bounding box center [455, 342] width 324 height 18
click at [521, 347] on input ""info@aderoscottsdale.com" <info@aderoscottsdale.com>" at bounding box center [455, 342] width 324 height 18
drag, startPoint x: 521, startPoint y: 347, endPoint x: 385, endPoint y: 357, distance: 136.3
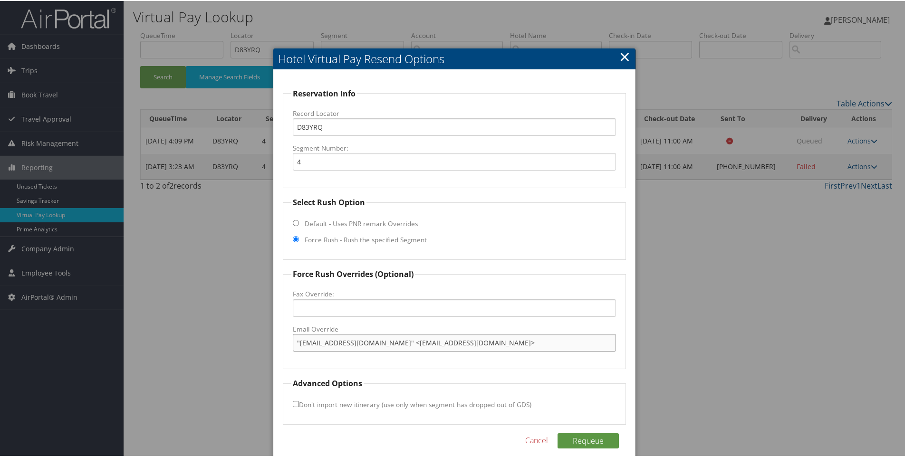
click at [385, 357] on fieldset "Force Rush Overrides (Optional) Fax Override: Email Override "info@aderoscottsd…" at bounding box center [455, 318] width 344 height 101
click at [295, 344] on input ""info@aderoscottsdale.com" at bounding box center [455, 342] width 324 height 18
type input "info@aderoscottsdale.com"
click at [582, 442] on button "Requeue" at bounding box center [587, 439] width 61 height 15
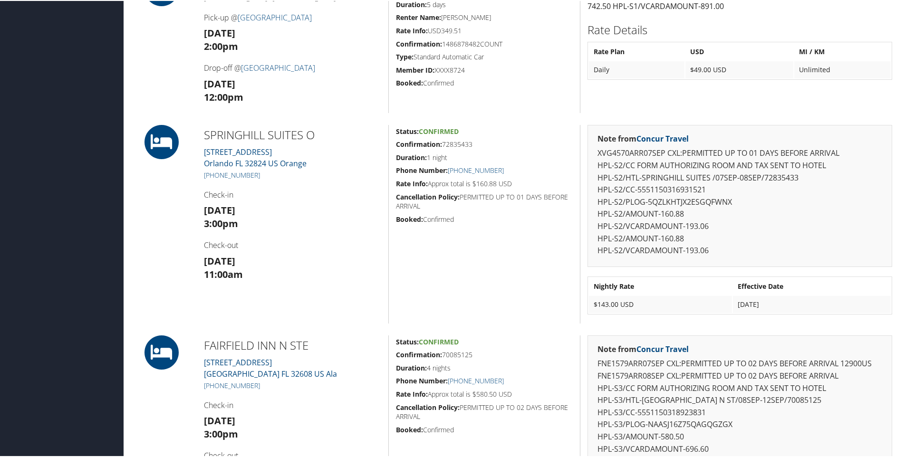
scroll to position [381, 0]
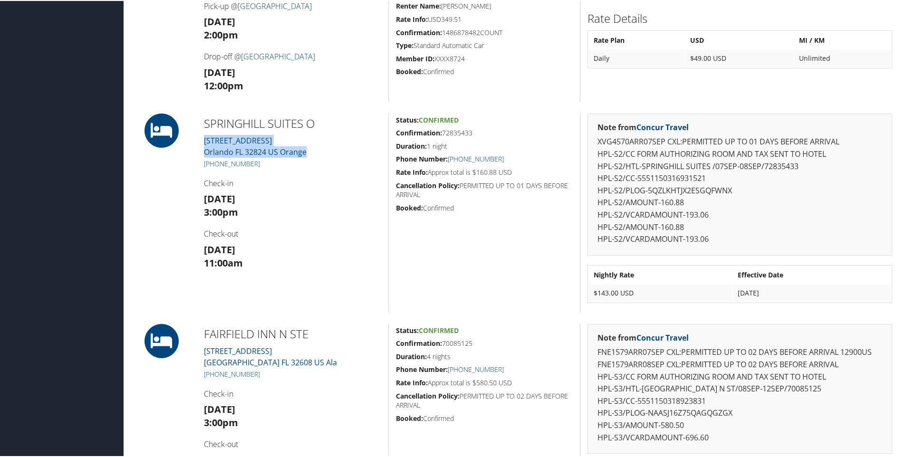
drag, startPoint x: 312, startPoint y: 151, endPoint x: 199, endPoint y: 139, distance: 113.7
click at [199, 139] on div "SPRINGHILL SUITES O 13700 BOGGY CREEK ROAD Orlando FL 32824 US Orange +1 (407) …" at bounding box center [293, 212] width 192 height 199
copy link "13700 BOGGY CREEK ROAD Orlando FL 32824 US Orange"
drag, startPoint x: 257, startPoint y: 450, endPoint x: 251, endPoint y: 446, distance: 6.8
click at [251, 446] on h4 "Check-out" at bounding box center [292, 443] width 177 height 10
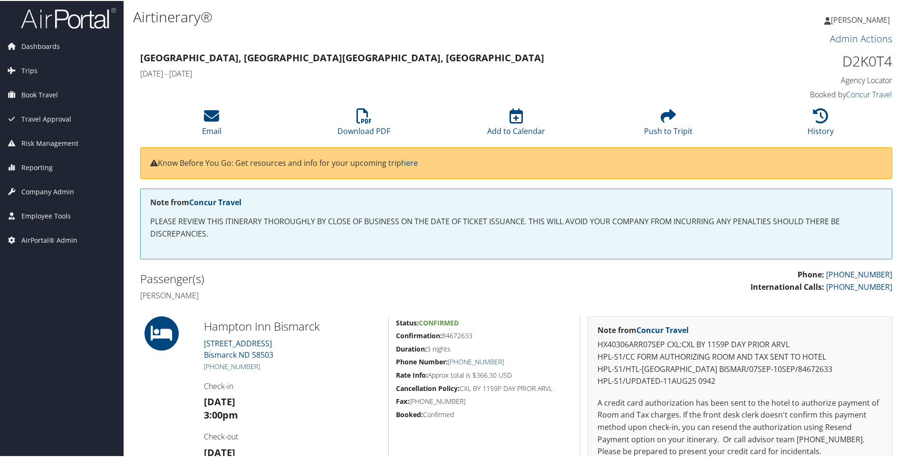
scroll to position [132, 0]
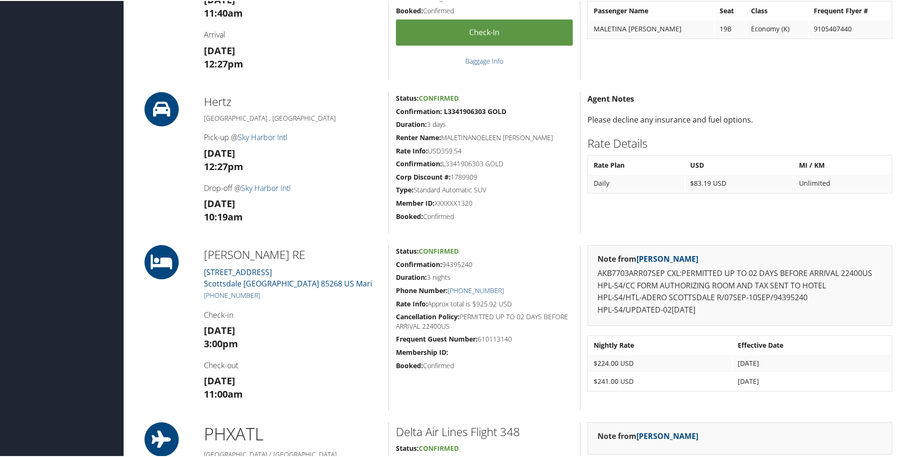
scroll to position [606, 0]
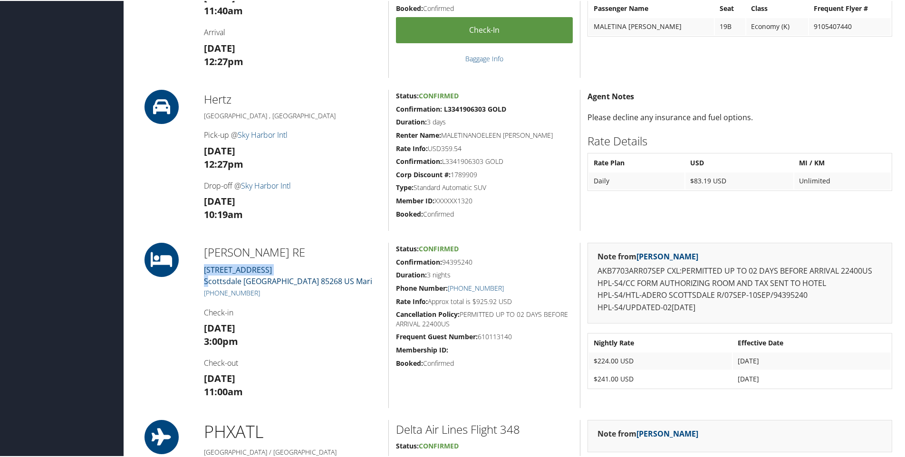
drag, startPoint x: 317, startPoint y: 274, endPoint x: 209, endPoint y: 276, distance: 108.8
click at [209, 276] on div "[PERSON_NAME] RE [STREET_ADDRESS] Mari [PHONE_NUMBER] Check-in [DATE] 3:00pm Ch…" at bounding box center [293, 324] width 192 height 165
click at [364, 153] on h3 "[DATE] 12:27pm" at bounding box center [292, 157] width 177 height 27
drag, startPoint x: 328, startPoint y: 283, endPoint x: 219, endPoint y: 287, distance: 109.4
click at [219, 287] on div "[PERSON_NAME] RE [STREET_ADDRESS] Mari [PHONE_NUMBER] Check-in [DATE] 3:00pm Ch…" at bounding box center [293, 324] width 192 height 165
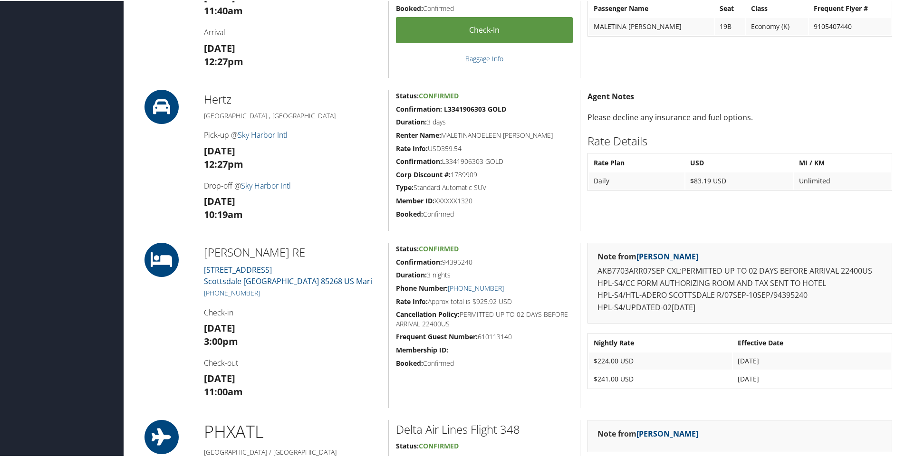
drag, startPoint x: 219, startPoint y: 287, endPoint x: 374, endPoint y: 234, distance: 163.8
click at [374, 234] on div "Admin Actions Repair Airtinerary® 86147070 [US_STATE], [GEOGRAPHIC_DATA] [GEOGR…" at bounding box center [516, 283] width 766 height 1719
drag, startPoint x: 314, startPoint y: 285, endPoint x: 196, endPoint y: 273, distance: 118.4
click at [196, 273] on div "[PERSON_NAME] RE [STREET_ADDRESS] Mari [PHONE_NUMBER] Check-in [DATE] 3:00pm Ch…" at bounding box center [516, 324] width 766 height 165
click at [323, 210] on h3 "[DATE] 10:19am" at bounding box center [292, 207] width 177 height 27
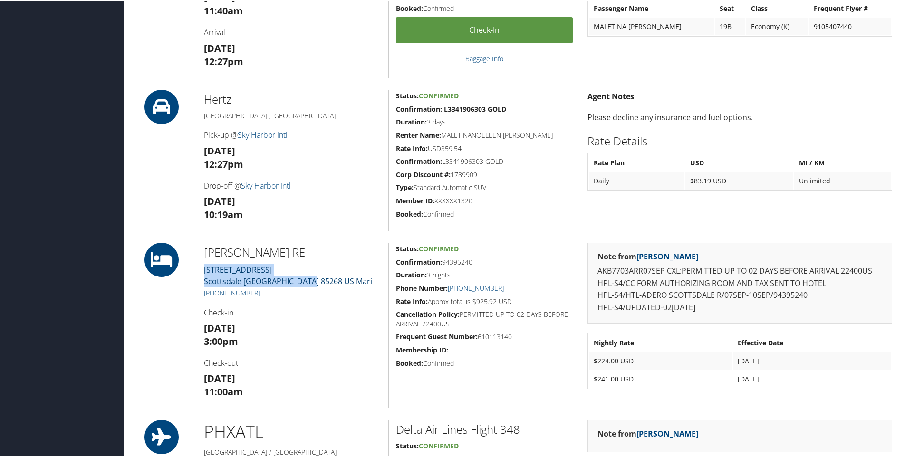
drag, startPoint x: 316, startPoint y: 280, endPoint x: 203, endPoint y: 272, distance: 112.4
click at [203, 272] on div "[PERSON_NAME] RE [STREET_ADDRESS] Mari [PHONE_NUMBER] Check-in [DATE] 3:00pm Ch…" at bounding box center [293, 324] width 192 height 165
copy link "[STREET_ADDRESS] Mari"
